Goal: Check status: Check status

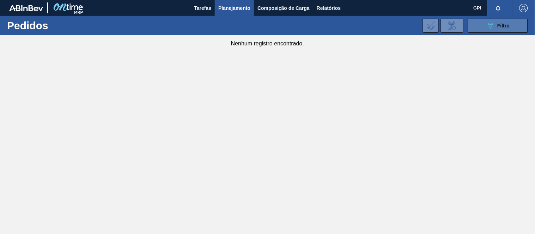
click at [480, 25] on button "089F7B8B-B2A5-4AFE-B5C0-19BA573D28AC Filtro" at bounding box center [498, 26] width 60 height 14
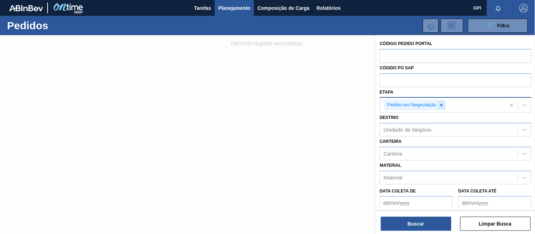
click at [440, 105] on icon at bounding box center [441, 105] width 5 height 5
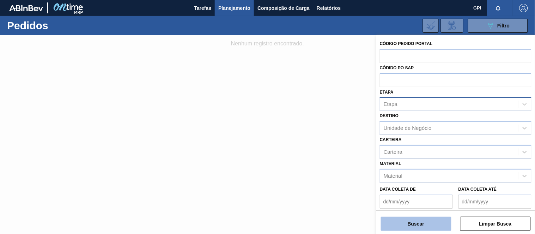
click at [420, 224] on button "Buscar" at bounding box center [416, 224] width 70 height 14
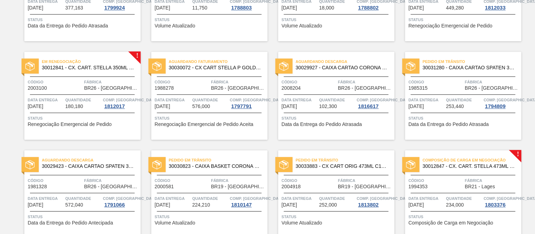
scroll to position [431, 0]
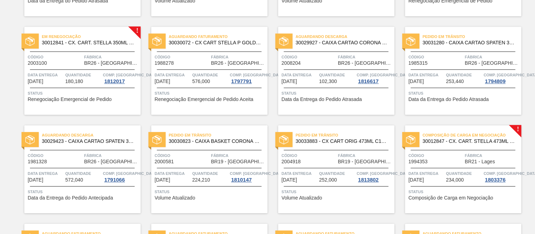
click at [72, 75] on span "Quantidade" at bounding box center [83, 75] width 36 height 7
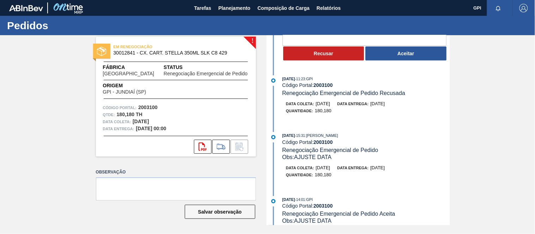
scroll to position [78, 0]
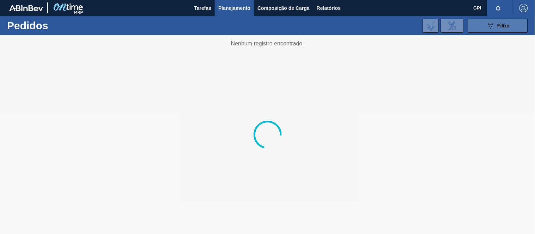
click at [496, 21] on div "089F7B8B-B2A5-4AFE-B5C0-19BA573D28AC Filtro" at bounding box center [498, 25] width 24 height 8
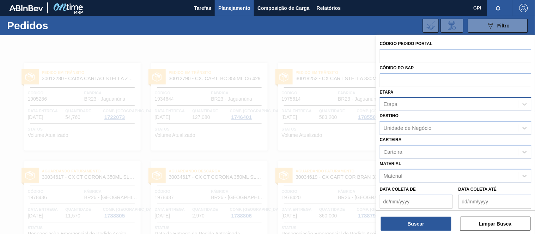
click at [418, 103] on div "Etapa" at bounding box center [449, 104] width 138 height 10
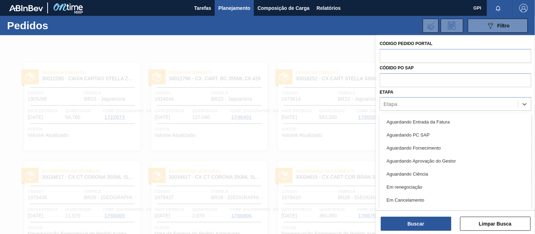
scroll to position [93, 0]
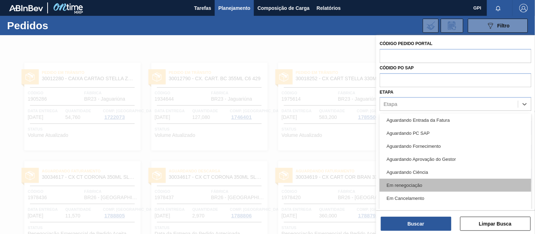
click at [424, 183] on div "Em renegociação" at bounding box center [455, 185] width 152 height 13
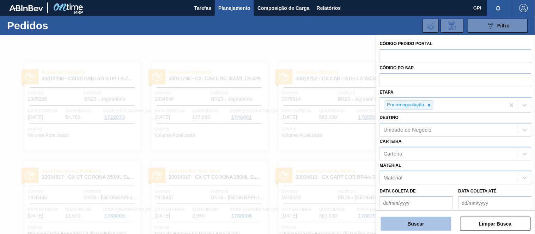
click at [431, 221] on button "Buscar" at bounding box center [416, 224] width 70 height 14
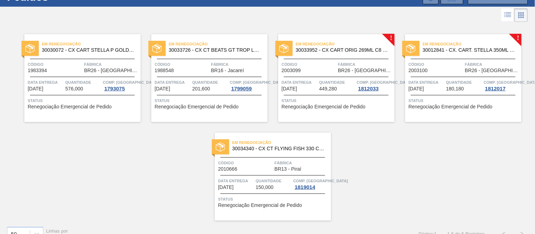
scroll to position [39, 0]
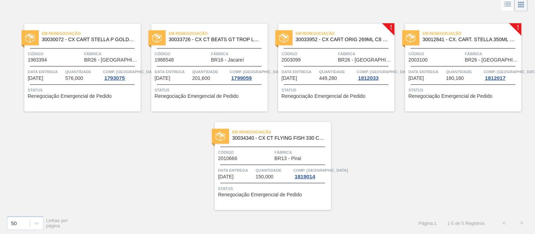
click at [52, 61] on div "Código 1983394" at bounding box center [55, 56] width 55 height 12
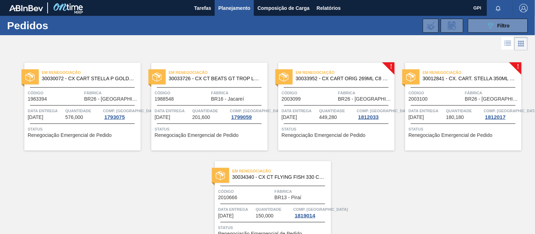
click at [307, 87] on div "Em renegociação 30033952 - CX CART ORIG 269ML C8 GPI NIV24 Código 2003099 Fábri…" at bounding box center [336, 107] width 116 height 88
click at [308, 101] on div "Código 2003099" at bounding box center [309, 95] width 55 height 12
